Goal: Information Seeking & Learning: Learn about a topic

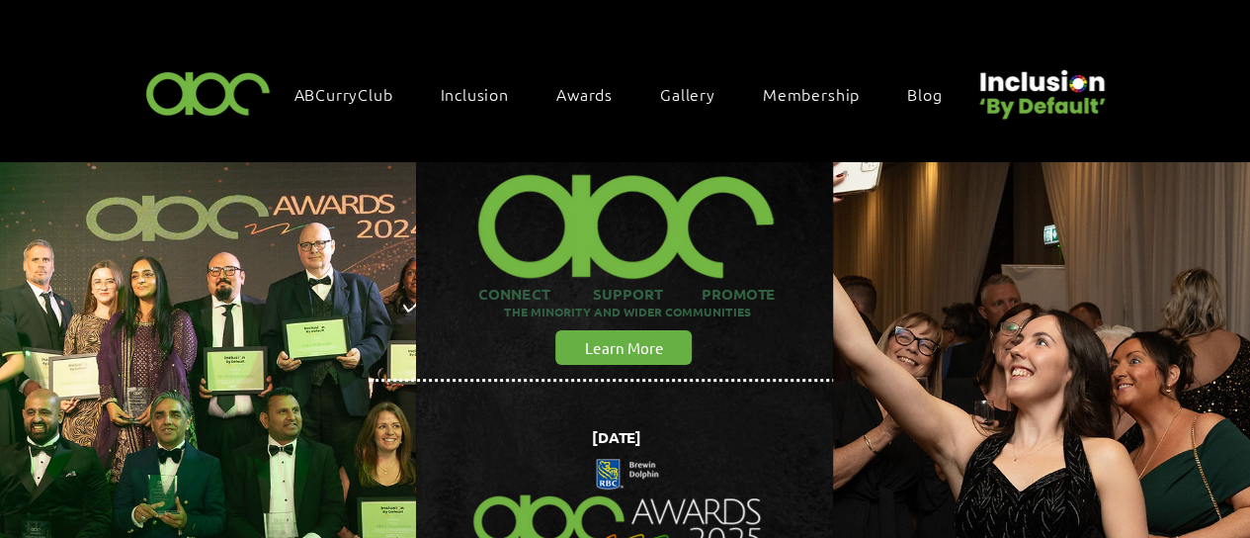
click at [586, 102] on div "Awards" at bounding box center [595, 94] width 96 height 42
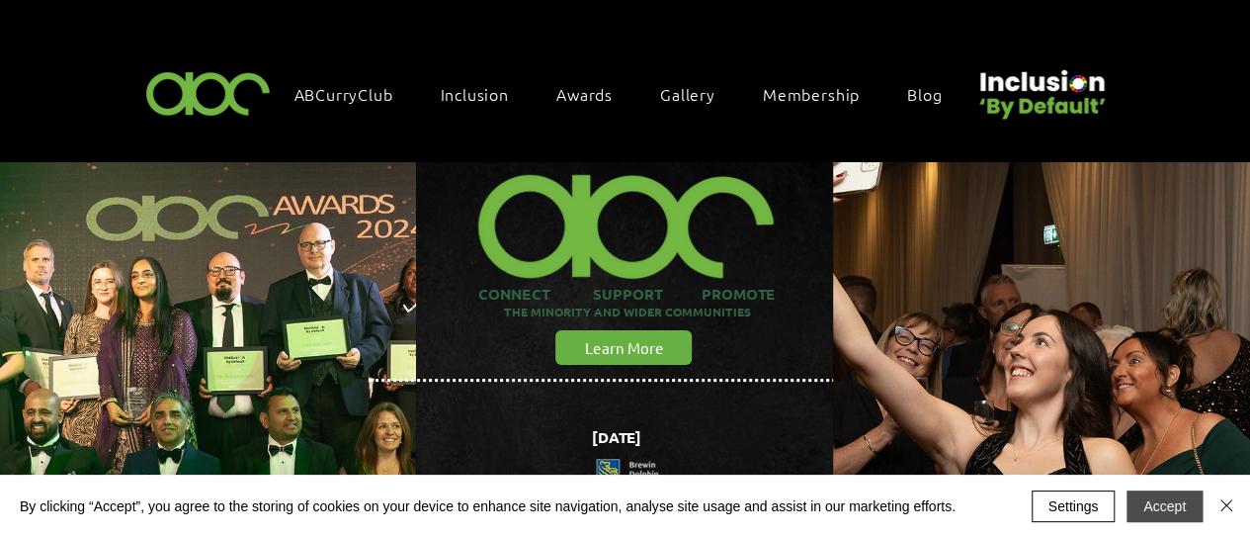
click at [1160, 508] on button "Accept" at bounding box center [1165, 506] width 76 height 32
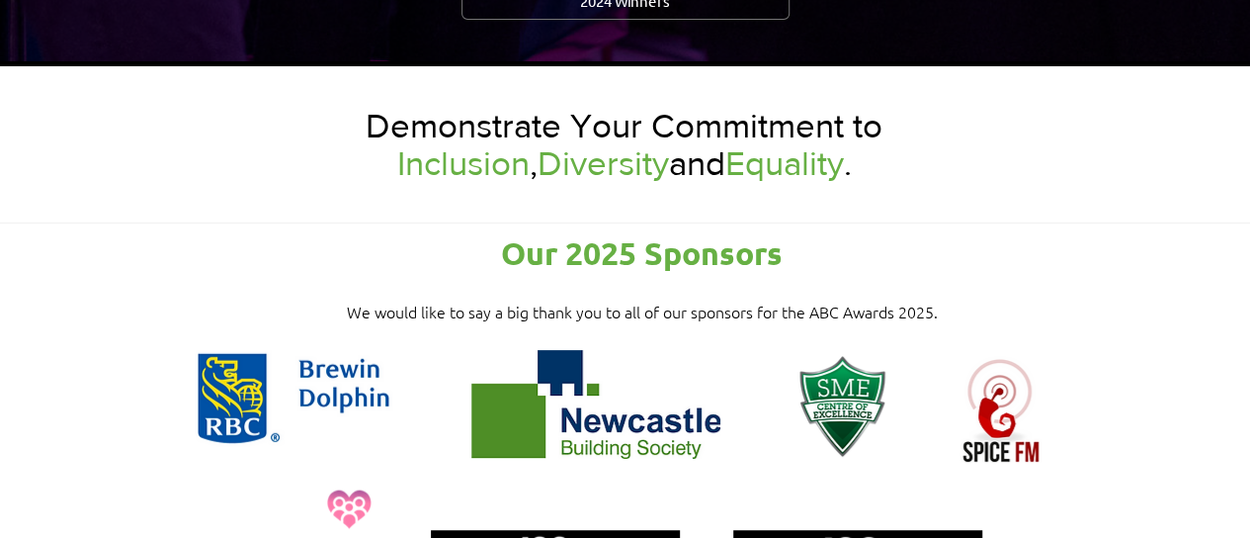
scroll to position [2774, 0]
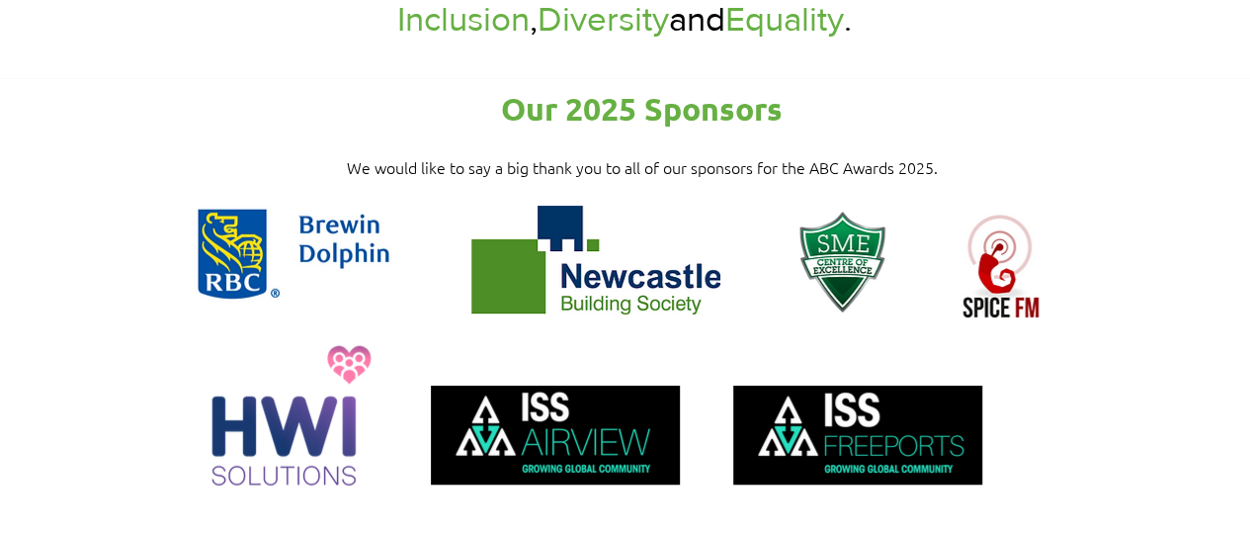
drag, startPoint x: 1249, startPoint y: 186, endPoint x: 1247, endPoint y: 201, distance: 15.0
click at [1247, 201] on div at bounding box center [625, 318] width 1250 height 481
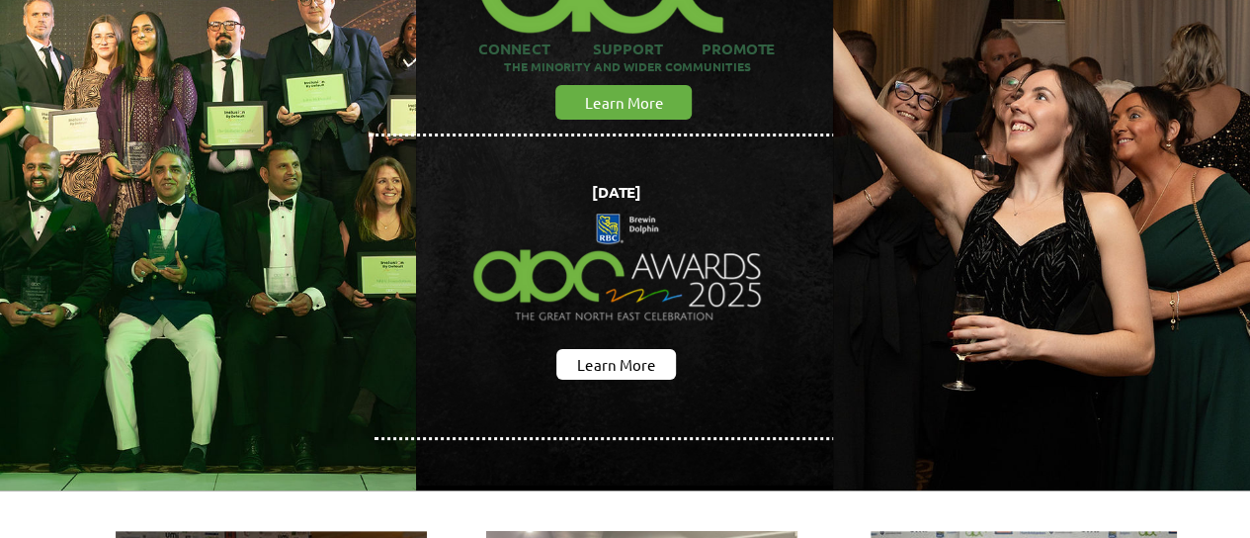
scroll to position [0, 0]
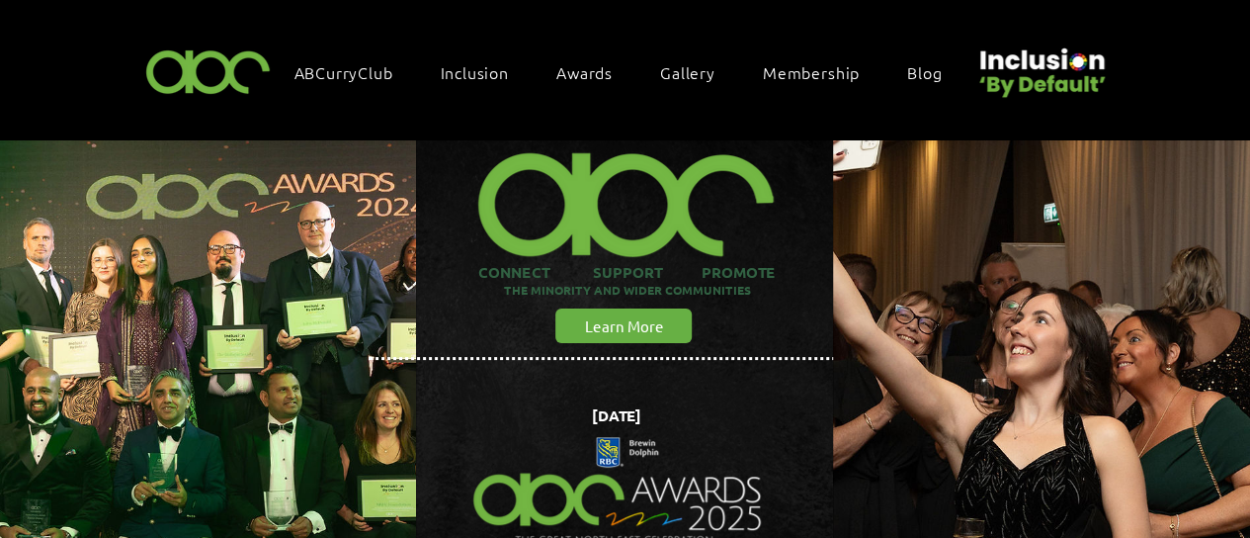
click at [1249, 516] on html "top of page Skip to Main Content ABCurryClub Inclusion Inclusion By Default Inc…" at bounding box center [625, 247] width 1250 height 538
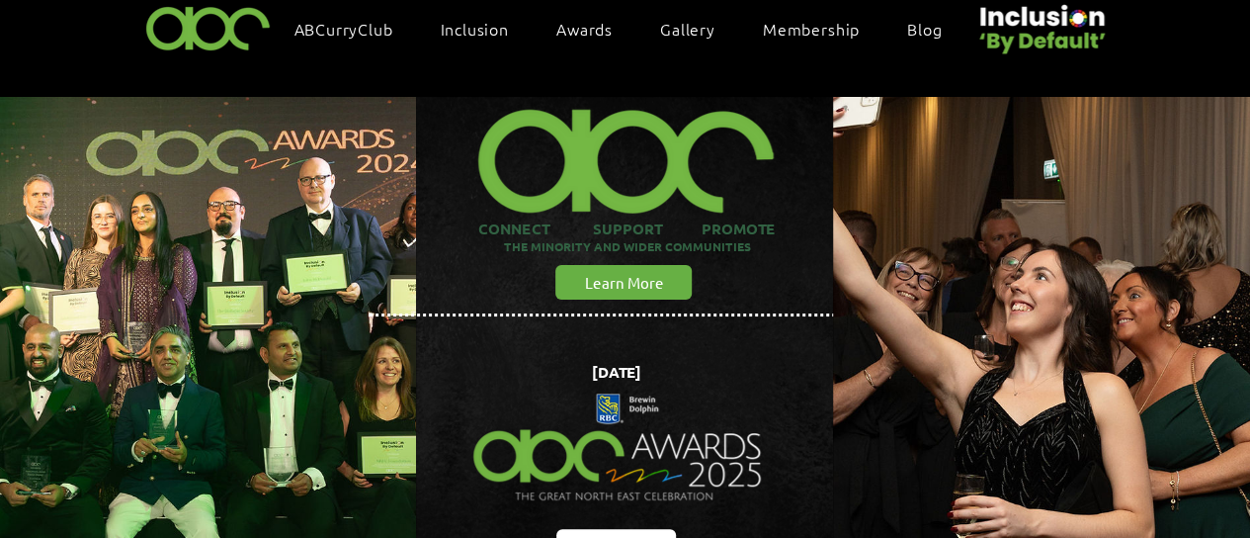
click at [1249, 472] on html "top of page Skip to Main Content ABCurryClub Inclusion Inclusion By Default Inc…" at bounding box center [625, 204] width 1250 height 538
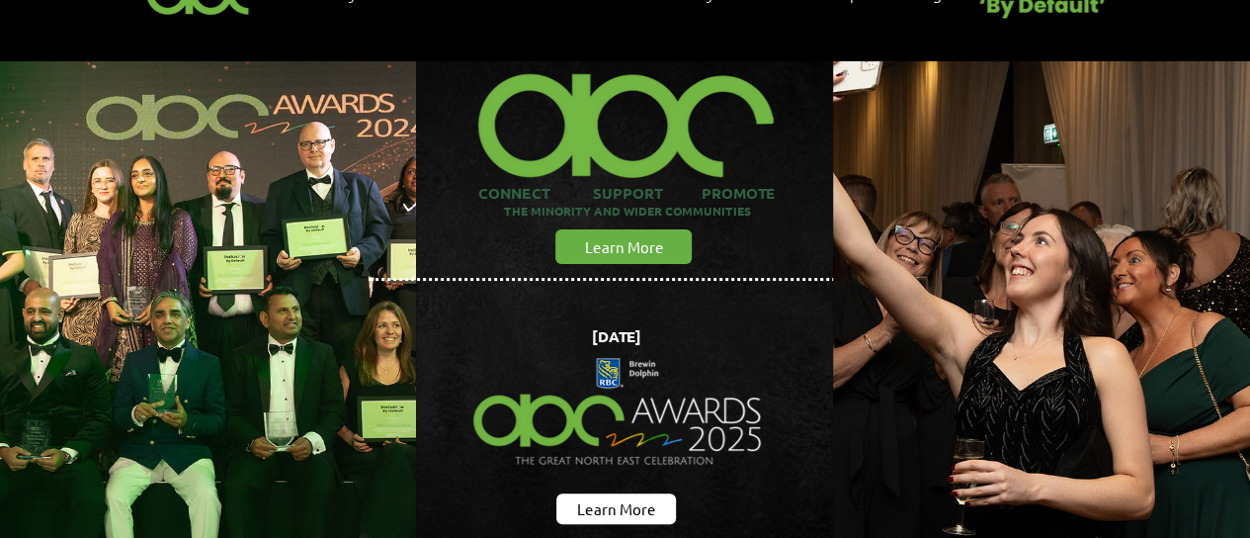
click at [1249, 437] on html "top of page Skip to Main Content ABCurryClub Inclusion Inclusion By Default Inc…" at bounding box center [625, 168] width 1250 height 538
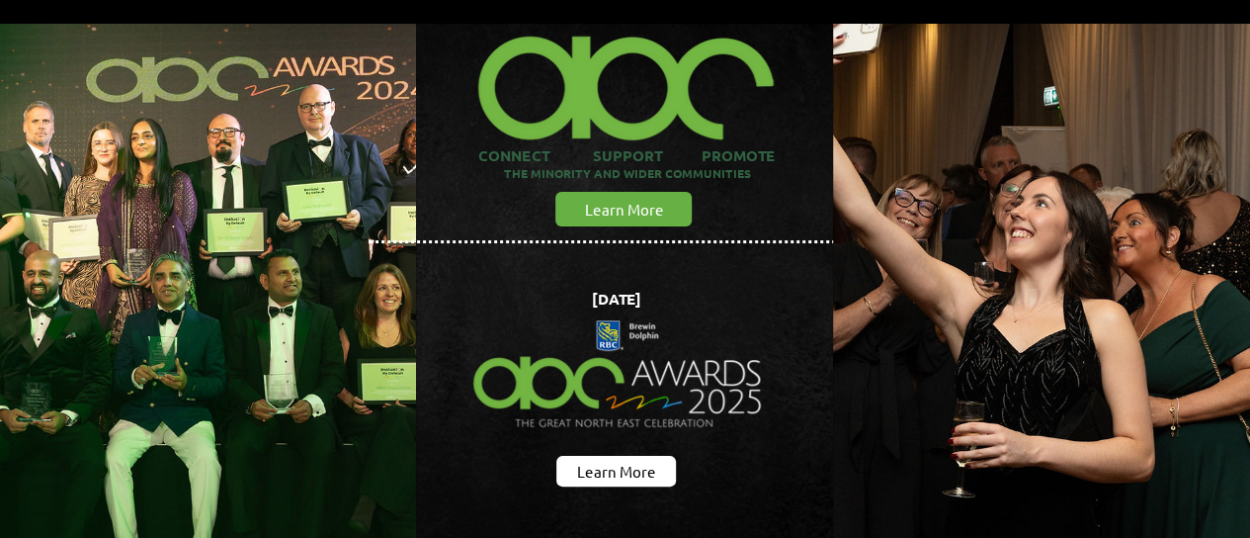
click at [1249, 399] on html "top of page Skip to Main Content ABCurryClub Inclusion Inclusion By Default Inc…" at bounding box center [625, 131] width 1250 height 538
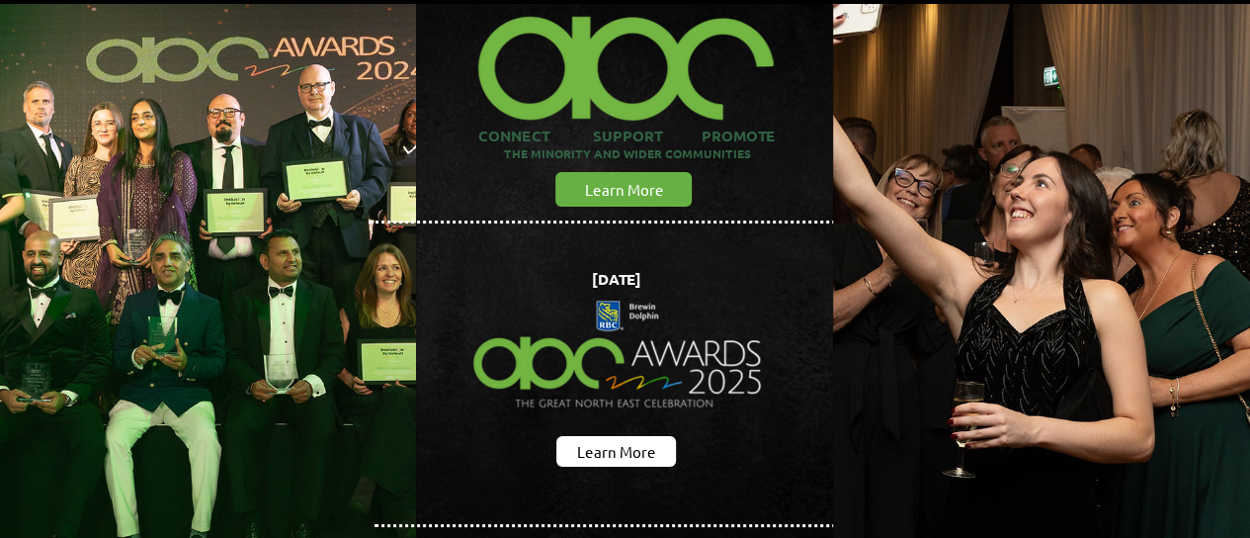
scroll to position [198, 0]
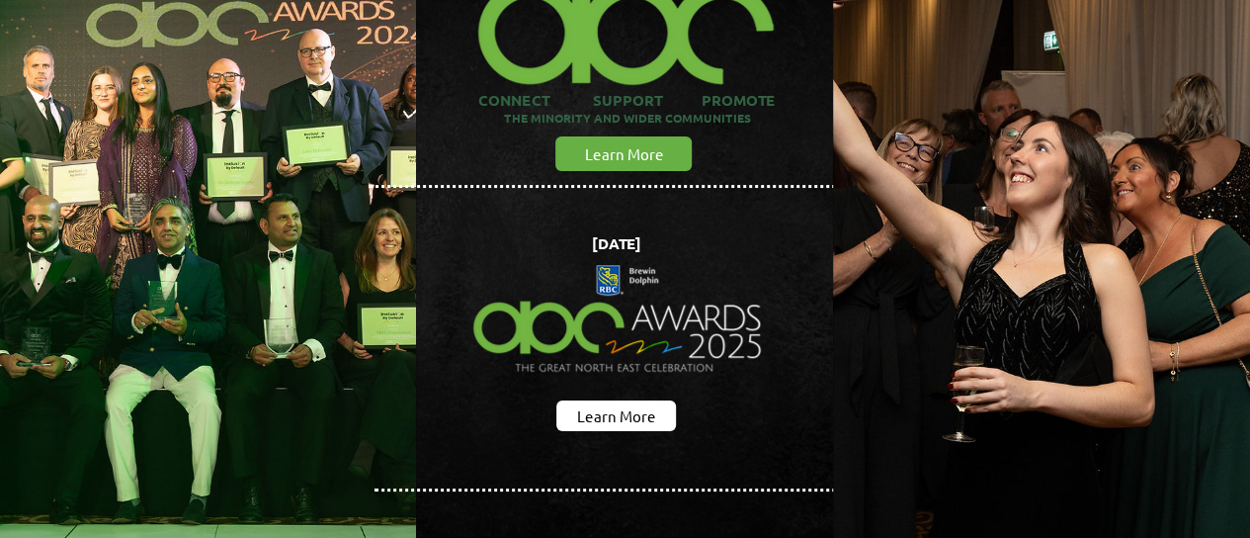
click at [1249, 344] on html "top of page Skip to Main Content ABCurryClub Inclusion Inclusion By Default Inc…" at bounding box center [625, 75] width 1250 height 538
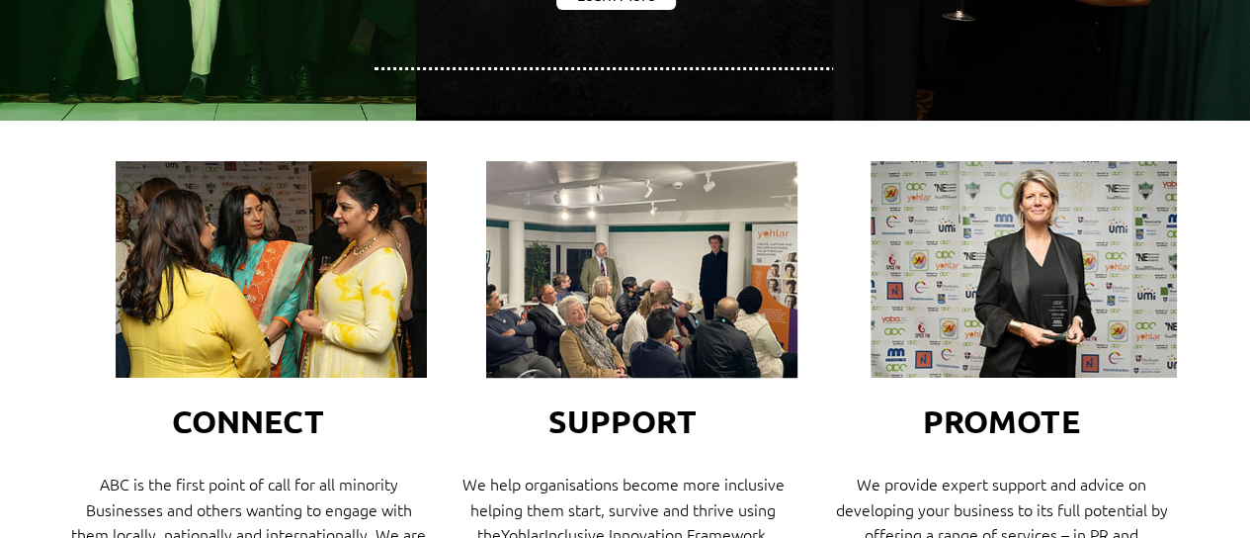
scroll to position [144, 0]
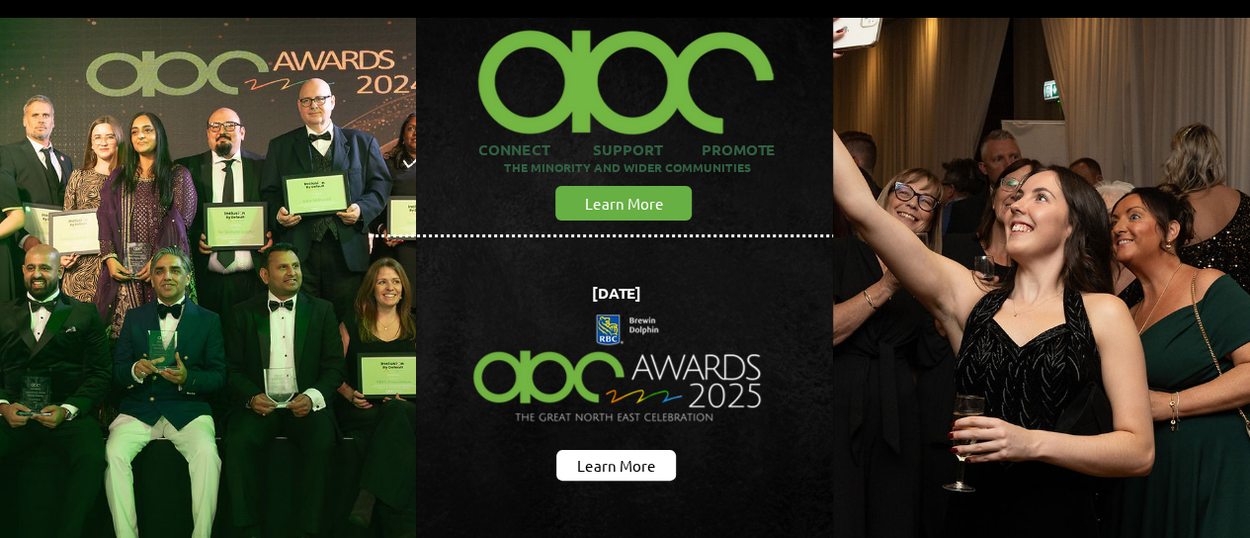
click at [641, 288] on span "[DATE]" at bounding box center [615, 293] width 49 height 20
click at [641, 290] on span "[DATE]" at bounding box center [615, 293] width 49 height 20
drag, startPoint x: 685, startPoint y: 280, endPoint x: 556, endPoint y: 281, distance: 128.5
click at [556, 283] on h1 "[DATE]" at bounding box center [616, 293] width 316 height 20
copy span "[DATE]"
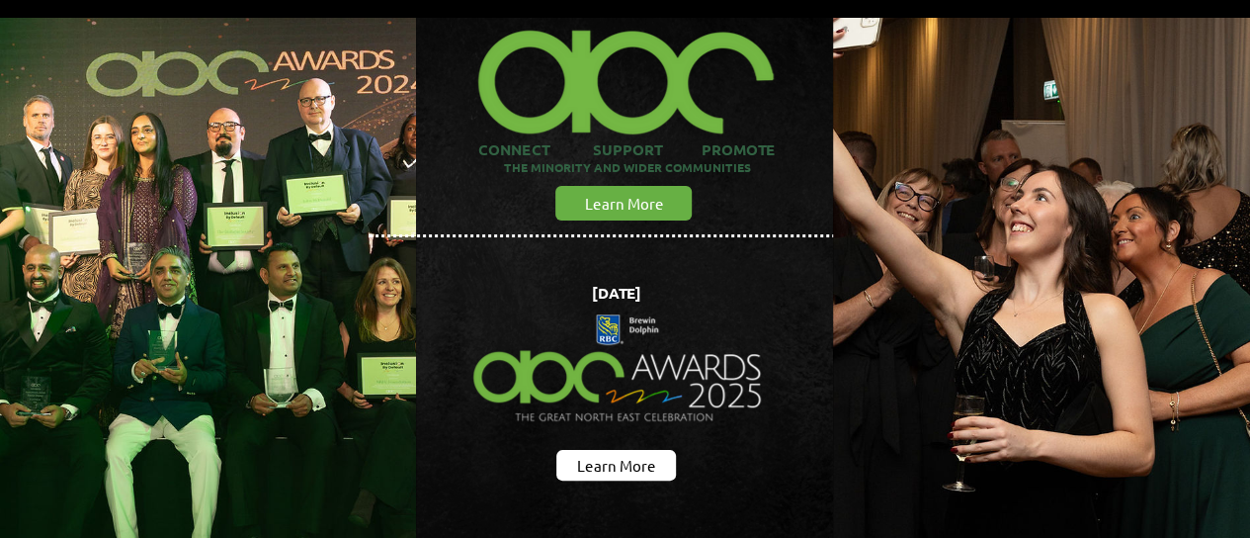
click at [725, 290] on h1 "[DATE]" at bounding box center [616, 293] width 316 height 20
click at [985, 137] on img "main content" at bounding box center [1041, 302] width 479 height 654
